Goal: Information Seeking & Learning: Learn about a topic

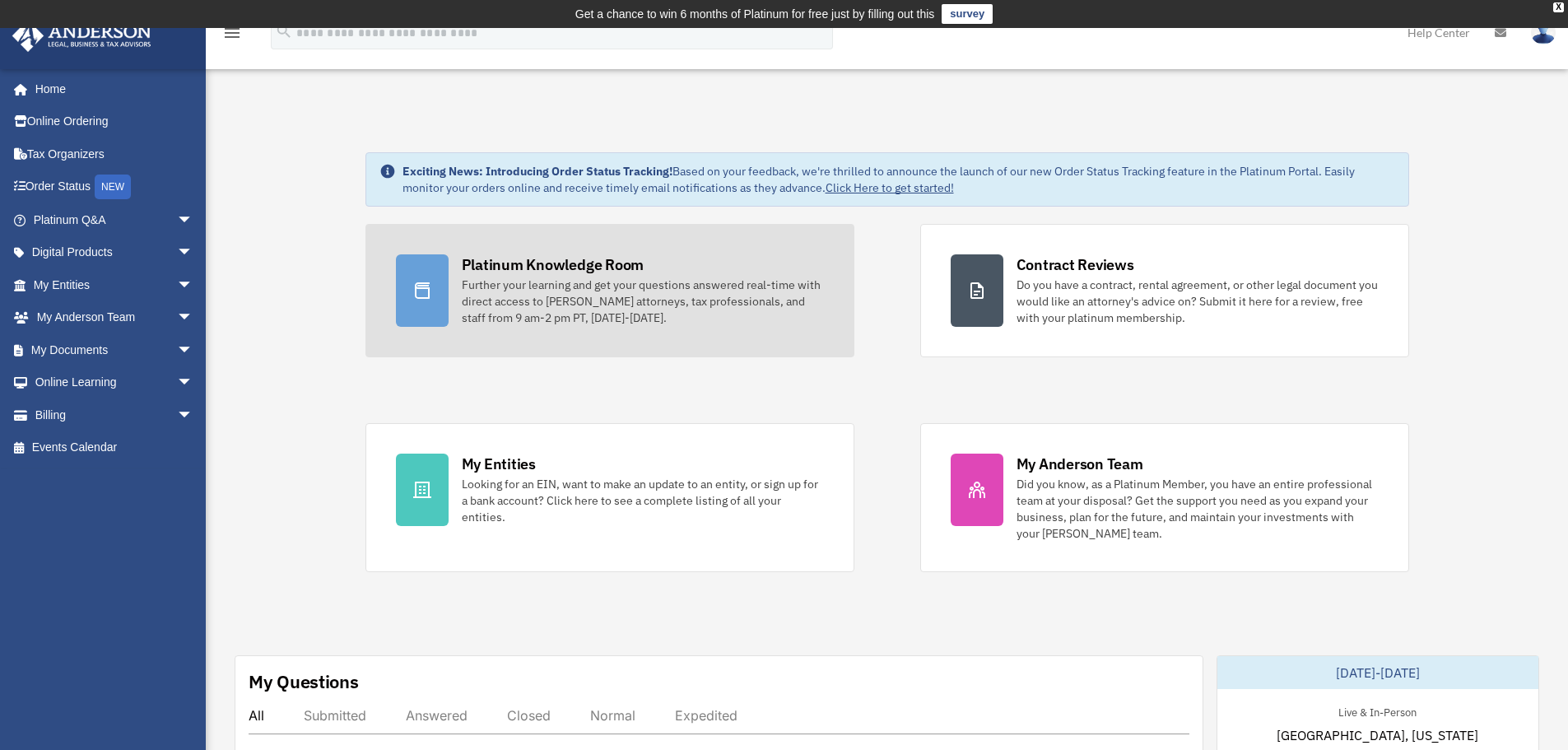
click at [590, 260] on div "Platinum Knowledge Room" at bounding box center [553, 264] width 183 height 21
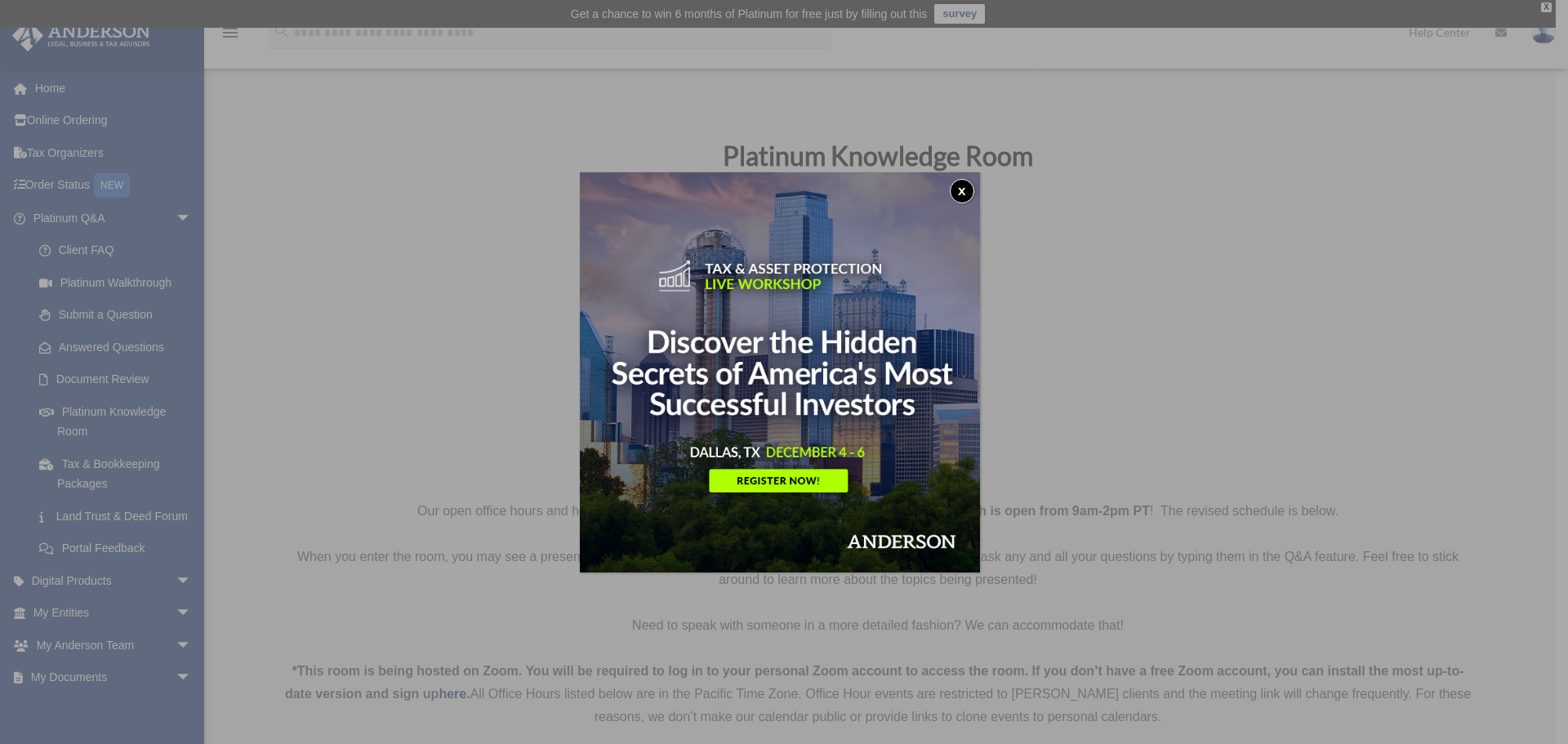
click at [964, 188] on button "x" at bounding box center [962, 191] width 25 height 25
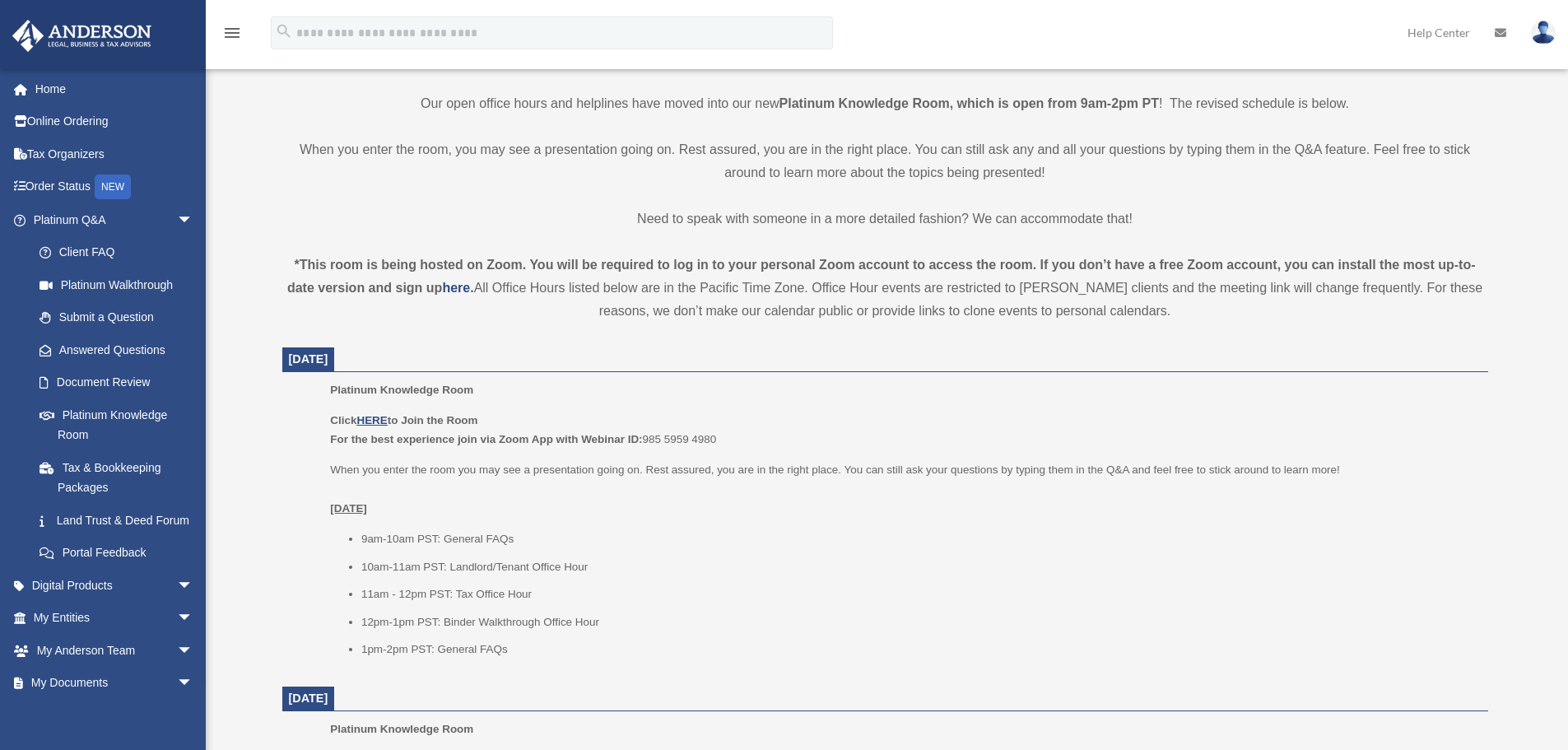
scroll to position [329, 0]
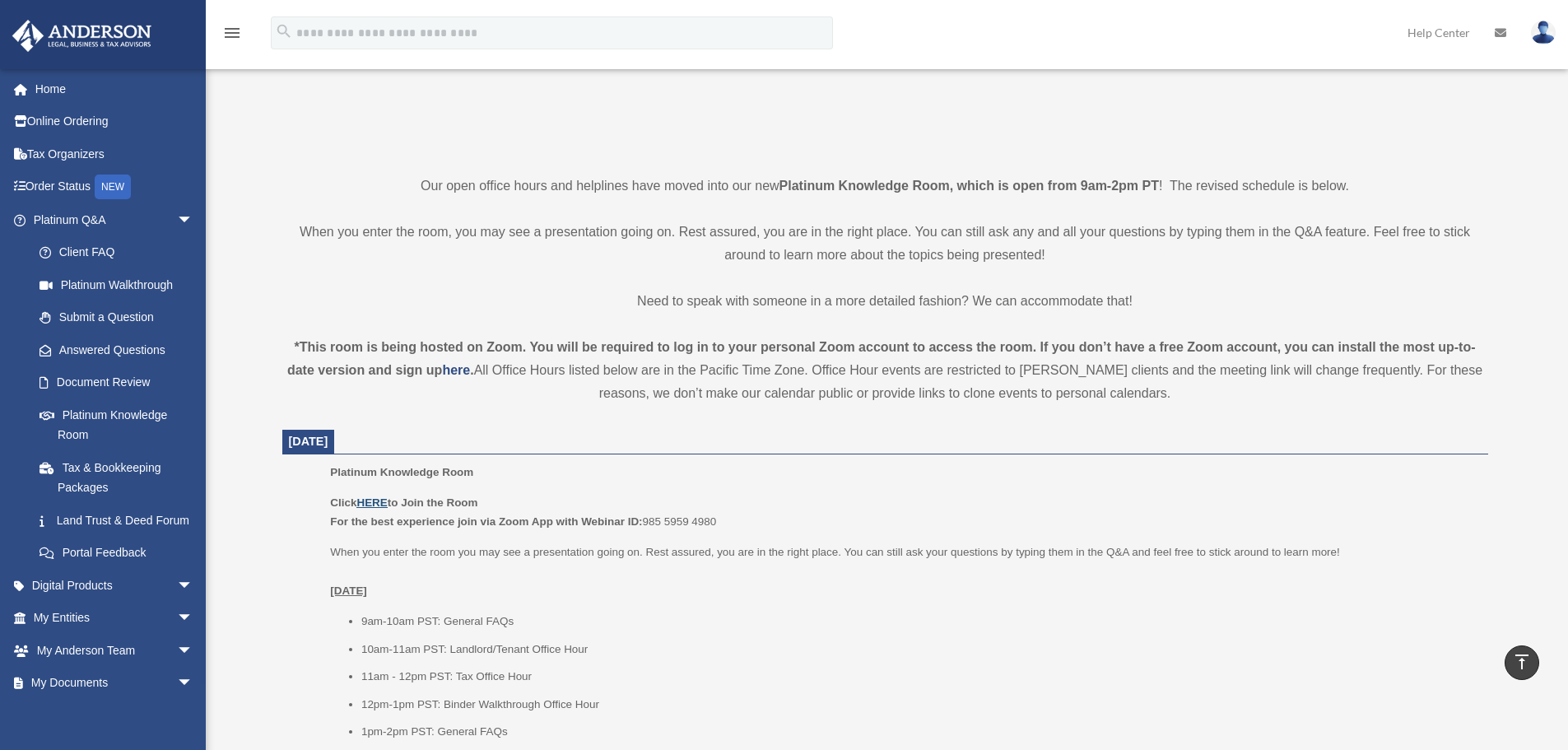
click at [374, 501] on u "HERE" at bounding box center [372, 503] width 30 height 13
